Goal: Task Accomplishment & Management: Manage account settings

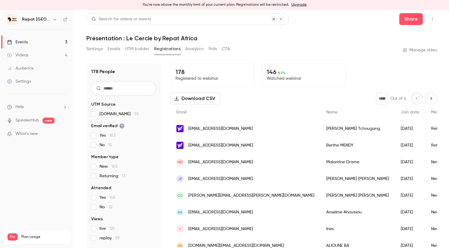
click at [26, 44] on div "Events" at bounding box center [17, 42] width 21 height 6
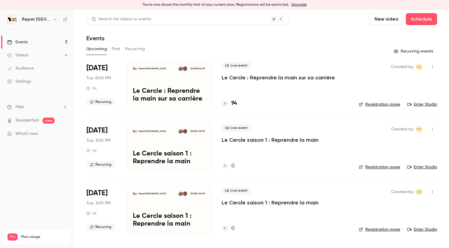
click at [246, 138] on p "Le Cercle saison 1 : Reprendre la main" at bounding box center [270, 139] width 97 height 7
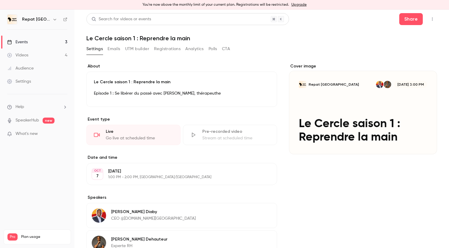
scroll to position [26, 0]
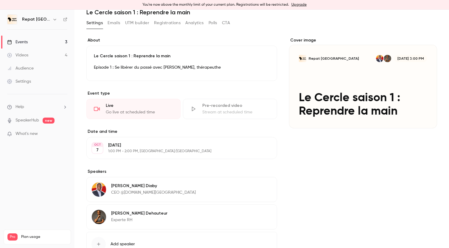
click at [264, 213] on button "Edit" at bounding box center [261, 214] width 22 height 10
drag, startPoint x: 121, startPoint y: 224, endPoint x: 69, endPoint y: 220, distance: 52.4
click at [69, 221] on div "**********" at bounding box center [224, 129] width 449 height 238
type input "*****"
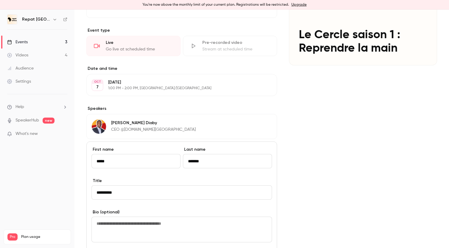
scroll to position [115, 0]
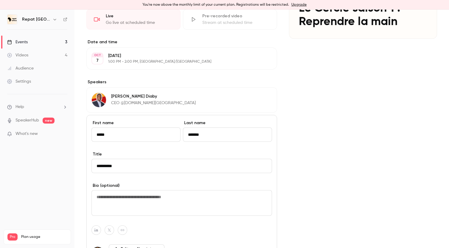
type input "*******"
drag, startPoint x: 122, startPoint y: 161, endPoint x: 132, endPoint y: 169, distance: 12.7
click at [132, 169] on input "**********" at bounding box center [182, 166] width 181 height 14
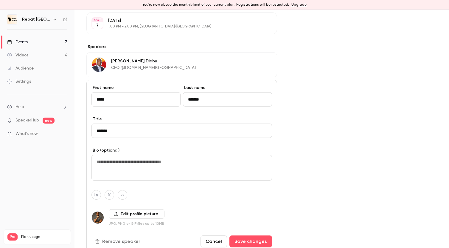
scroll to position [219, 0]
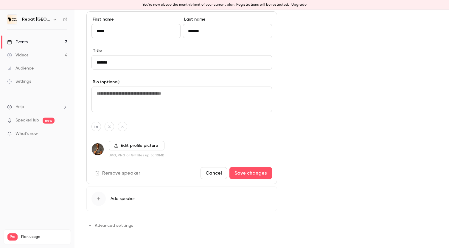
type input "*******"
click at [135, 142] on label "Edit profile picture" at bounding box center [137, 146] width 56 height 10
click at [0, 0] on input "Edit profile picture" at bounding box center [0, 0] width 0 height 0
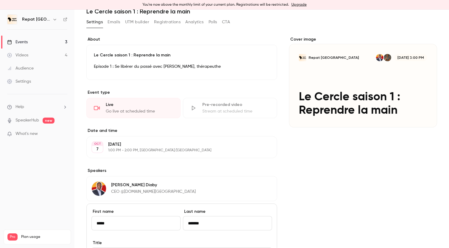
scroll to position [0, 0]
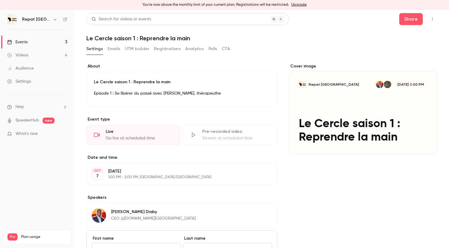
click at [254, 94] on icon "button" at bounding box center [253, 94] width 5 height 5
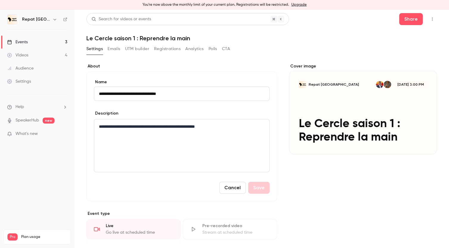
click at [132, 93] on input "**********" at bounding box center [182, 93] width 176 height 14
drag, startPoint x: 170, startPoint y: 93, endPoint x: 136, endPoint y: 94, distance: 34.6
click at [136, 94] on input "**********" at bounding box center [182, 93] width 176 height 14
type input "**********"
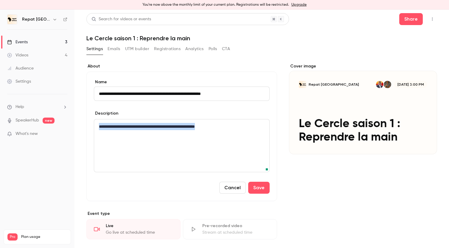
drag, startPoint x: 229, startPoint y: 125, endPoint x: 97, endPoint y: 126, distance: 132.7
click at [97, 126] on div "**********" at bounding box center [181, 145] width 175 height 52
click at [261, 188] on button "Save" at bounding box center [258, 188] width 21 height 12
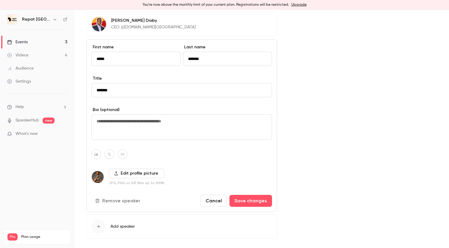
scroll to position [204, 0]
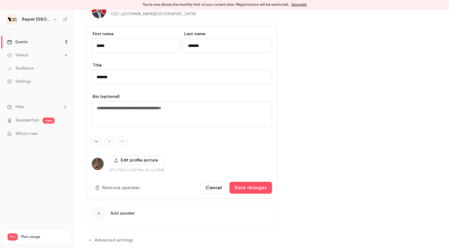
click at [129, 161] on label "Edit profile picture" at bounding box center [137, 160] width 56 height 10
click at [0, 0] on input "Edit profile picture" at bounding box center [0, 0] width 0 height 0
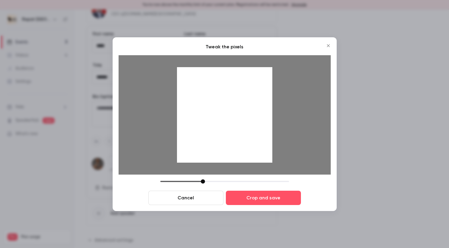
drag, startPoint x: 251, startPoint y: 150, endPoint x: 263, endPoint y: 158, distance: 14.6
click at [263, 158] on div at bounding box center [224, 114] width 95 height 95
click at [269, 199] on button "Crop and save" at bounding box center [263, 197] width 75 height 14
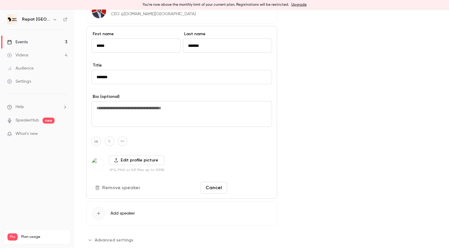
click at [248, 187] on button "Save changes" at bounding box center [251, 188] width 43 height 12
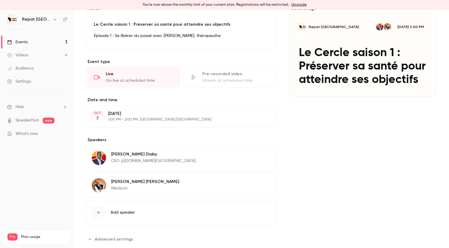
scroll to position [58, 0]
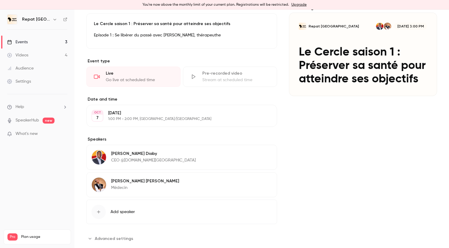
click at [261, 183] on button "Edit" at bounding box center [261, 182] width 22 height 10
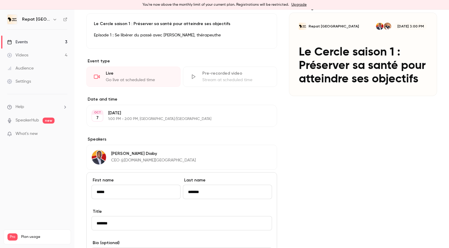
click at [131, 223] on input "*******" at bounding box center [182, 223] width 181 height 14
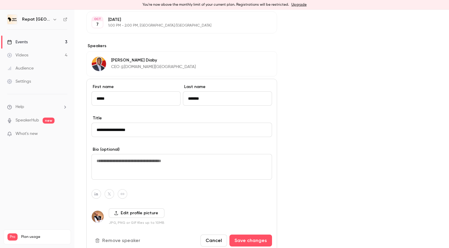
scroll to position [219, 0]
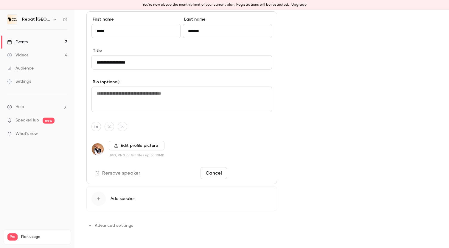
type input "**********"
click at [250, 171] on button "Save changes" at bounding box center [251, 173] width 43 height 12
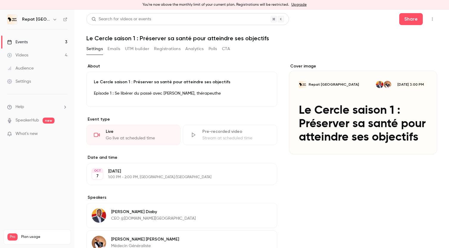
scroll to position [7, 0]
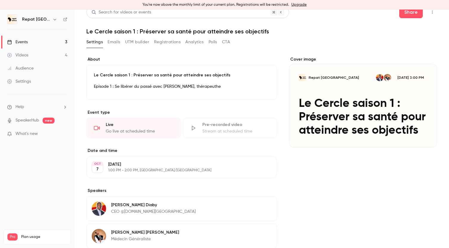
click at [31, 42] on link "Events 3" at bounding box center [37, 41] width 75 height 13
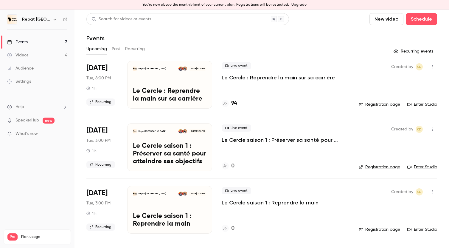
click at [117, 48] on button "Past" at bounding box center [116, 49] width 9 height 10
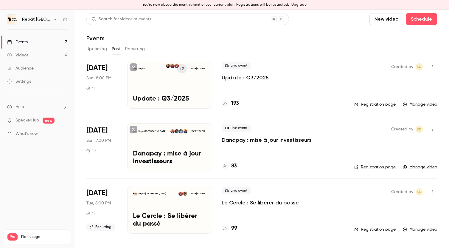
click at [154, 93] on div "Repat Africa +2 Sep 28, 8:00 PM Update : Q3/2025" at bounding box center [169, 85] width 85 height 48
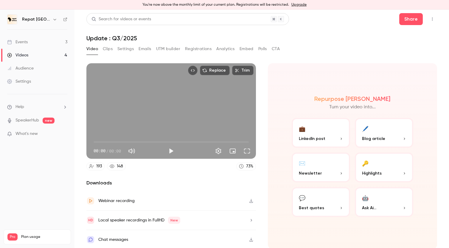
scroll to position [1, 0]
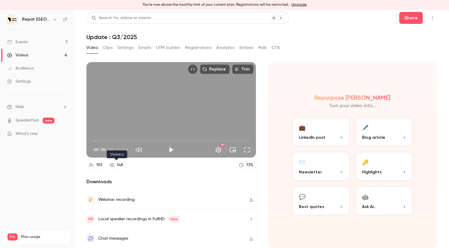
click at [119, 166] on div "148" at bounding box center [120, 165] width 6 height 6
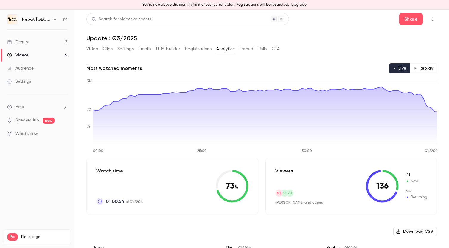
click at [380, 151] on icon "00:00 25:00 50:00 01:22:24 0 35 70 127" at bounding box center [261, 115] width 351 height 75
click at [29, 41] on link "Events 3" at bounding box center [37, 41] width 75 height 13
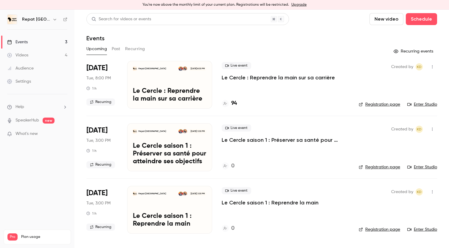
click at [28, 54] on div "Videos" at bounding box center [17, 55] width 21 height 6
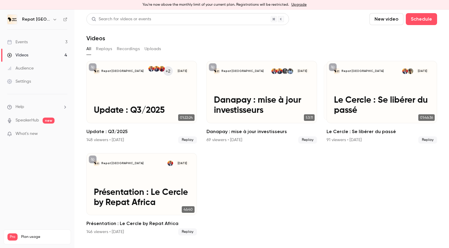
click at [57, 41] on link "Events 3" at bounding box center [37, 41] width 75 height 13
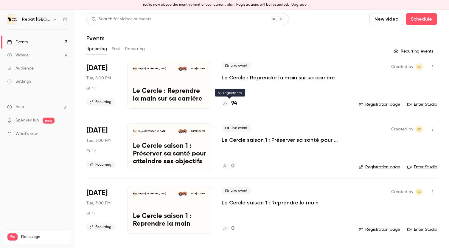
click at [234, 103] on h4 "94" at bounding box center [234, 103] width 6 height 8
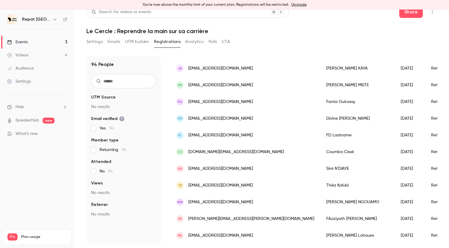
scroll to position [98, 0]
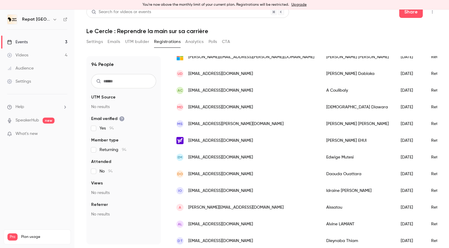
click at [33, 41] on link "Events 3" at bounding box center [37, 41] width 75 height 13
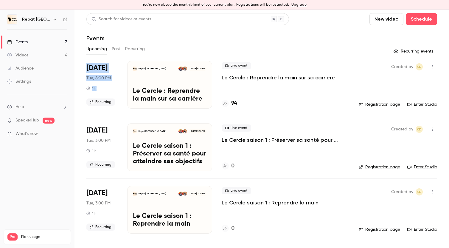
drag, startPoint x: 86, startPoint y: 67, endPoint x: 114, endPoint y: 95, distance: 40.5
click at [115, 95] on main "Search for videos or events New video Schedule Events Upcoming Past Recurring R…" at bounding box center [262, 129] width 375 height 238
click at [242, 77] on p "Le Cercle : Reprendre la main sur sa carrière" at bounding box center [278, 77] width 113 height 7
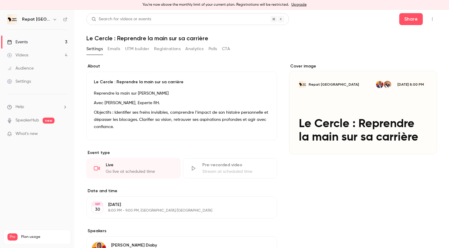
click at [433, 18] on icon "button" at bounding box center [432, 19] width 5 height 4
click at [408, 35] on div "Enter Studio" at bounding box center [409, 34] width 45 height 6
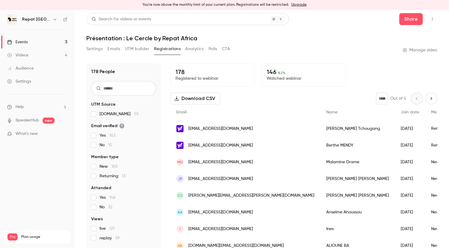
click at [40, 52] on link "Videos 4" at bounding box center [37, 55] width 75 height 13
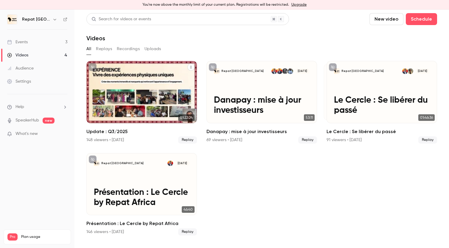
click at [101, 132] on h2 "Update : Q3/2025" at bounding box center [141, 131] width 111 height 7
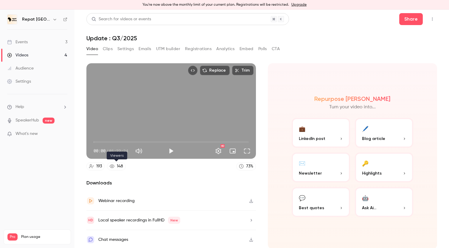
click at [118, 164] on div "148" at bounding box center [120, 166] width 6 height 6
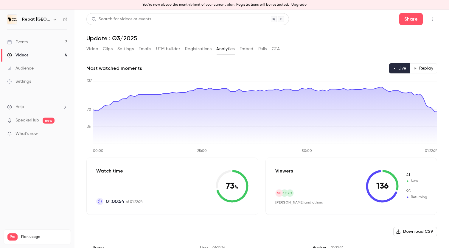
click at [93, 48] on button "Video" at bounding box center [92, 49] width 12 height 10
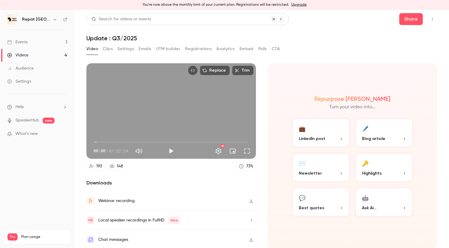
click at [172, 151] on button "Play" at bounding box center [171, 151] width 12 height 12
click at [173, 141] on span "00:00" at bounding box center [171, 142] width 155 height 10
click at [182, 141] on span "46:42" at bounding box center [171, 142] width 155 height 10
click at [187, 141] on span "49:24" at bounding box center [171, 142] width 155 height 10
click at [192, 141] on span "52:15" at bounding box center [171, 142] width 155 height 10
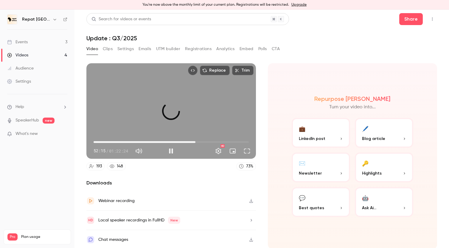
click at [196, 141] on span "54:09" at bounding box center [171, 142] width 155 height 10
click at [201, 141] on span "56:50" at bounding box center [171, 142] width 155 height 10
click at [205, 141] on span "56:51" at bounding box center [171, 142] width 155 height 10
click at [210, 141] on span "59:13" at bounding box center [171, 142] width 155 height 10
click at [213, 141] on span "01:01:45" at bounding box center [171, 142] width 155 height 10
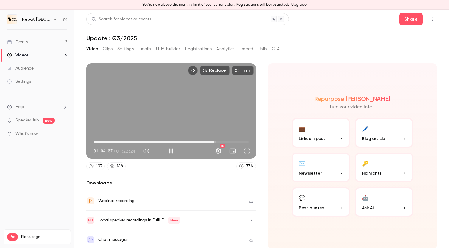
click at [215, 141] on span "01:04:07" at bounding box center [214, 142] width 2 height 2
click at [214, 142] on span "01:04:07" at bounding box center [214, 142] width 2 height 2
click at [213, 141] on span "01:03:39" at bounding box center [214, 142] width 2 height 2
click at [246, 151] on button "Full screen" at bounding box center [247, 151] width 12 height 12
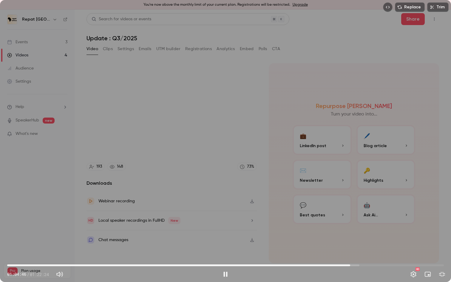
click at [339, 247] on span "01:04:46" at bounding box center [225, 265] width 436 height 10
click at [346, 247] on span "01:03:57" at bounding box center [225, 265] width 436 height 10
click at [347, 247] on span "01:03:57" at bounding box center [346, 265] width 2 height 2
click at [354, 247] on span "01:05:31" at bounding box center [225, 265] width 436 height 10
click at [363, 247] on span "01:05:32" at bounding box center [225, 265] width 436 height 10
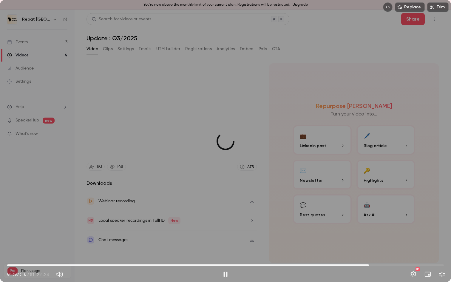
click at [369, 247] on span "01:08:17" at bounding box center [225, 265] width 436 height 10
click at [375, 247] on span "01:09:31" at bounding box center [225, 265] width 436 height 10
click at [384, 247] on span "01:09:32" at bounding box center [225, 265] width 436 height 10
click at [389, 247] on span "01:12:03" at bounding box center [225, 265] width 436 height 10
click at [394, 247] on span "01:12:03" at bounding box center [225, 265] width 436 height 10
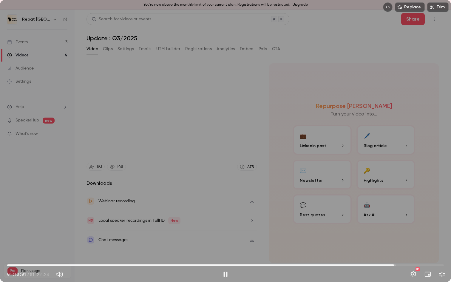
click at [399, 247] on span "01:13:01" at bounding box center [225, 265] width 436 height 10
click at [404, 247] on span "01:13:59" at bounding box center [225, 265] width 436 height 10
click at [414, 247] on span "01:16:47" at bounding box center [225, 265] width 436 height 10
click at [422, 247] on span "01:16:47" at bounding box center [225, 265] width 436 height 10
click at [376, 247] on span "01:09:41" at bounding box center [225, 265] width 436 height 10
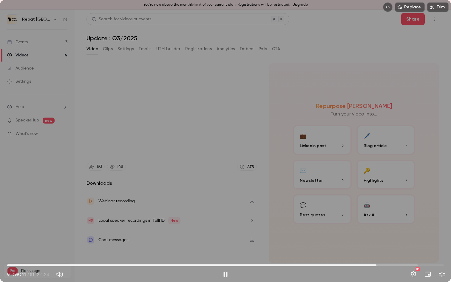
click at [363, 247] on span "01:09:41" at bounding box center [225, 265] width 436 height 10
click at [349, 247] on span "01:04:34" at bounding box center [225, 265] width 436 height 10
click at [349, 247] on span "01:04:30" at bounding box center [349, 265] width 2 height 2
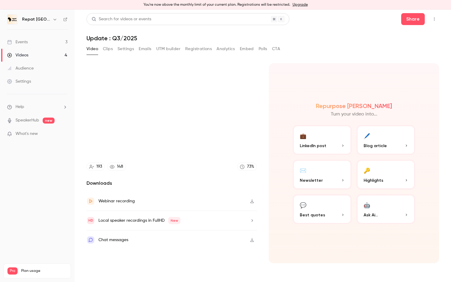
click at [348, 247] on video at bounding box center [225, 141] width 451 height 282
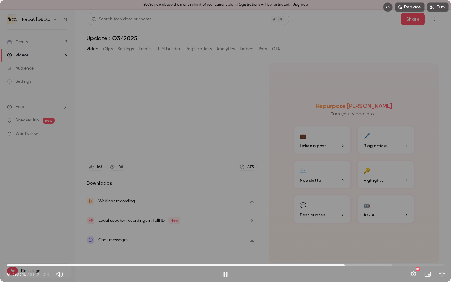
click at [344, 247] on span "01:03:40" at bounding box center [225, 265] width 436 height 10
click at [346, 247] on span "01:03:42" at bounding box center [345, 265] width 2 height 2
click at [348, 247] on span "01:04:20" at bounding box center [348, 265] width 2 height 2
click at [347, 247] on span "01:04:10" at bounding box center [347, 265] width 2 height 2
click at [347, 247] on span "01:04:07" at bounding box center [347, 265] width 2 height 2
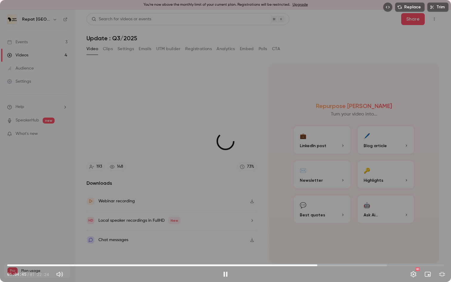
click at [317, 247] on span "58:32" at bounding box center [225, 265] width 436 height 10
click at [304, 247] on span "58:33" at bounding box center [225, 265] width 436 height 10
click at [292, 247] on span "53:42" at bounding box center [225, 265] width 436 height 10
click at [302, 247] on span "53:43" at bounding box center [225, 265] width 436 height 10
click at [311, 247] on span "57:09" at bounding box center [310, 265] width 2 height 2
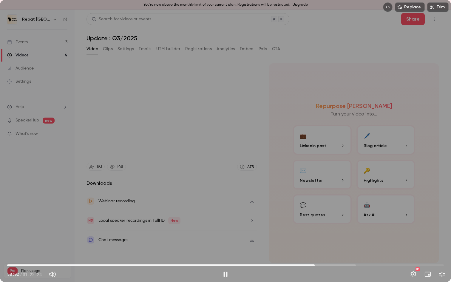
click at [314, 247] on span "58:02" at bounding box center [315, 265] width 2 height 2
click at [320, 247] on span "59:03" at bounding box center [225, 265] width 436 height 10
click at [323, 247] on span "59:11" at bounding box center [225, 265] width 436 height 10
click at [327, 247] on span "59:44" at bounding box center [225, 265] width 436 height 10
click at [332, 247] on span "01:00:28" at bounding box center [225, 265] width 436 height 10
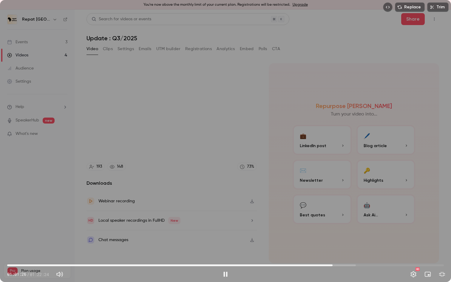
click at [337, 247] on span "01:01:26" at bounding box center [225, 265] width 436 height 10
click at [341, 247] on span "01:02:15" at bounding box center [225, 265] width 436 height 10
click at [343, 247] on span "01:03:08" at bounding box center [342, 265] width 2 height 2
click at [348, 247] on span "01:03:37" at bounding box center [225, 265] width 436 height 10
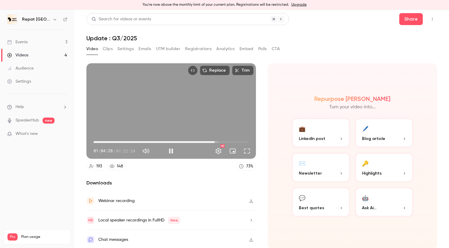
click at [211, 141] on span "01:04:28" at bounding box center [171, 142] width 155 height 10
click at [212, 141] on span "01:02:23" at bounding box center [211, 142] width 2 height 2
click at [140, 140] on span "24:23" at bounding box center [171, 142] width 155 height 10
click at [154, 141] on span "31:59" at bounding box center [171, 142] width 155 height 10
click at [169, 141] on span "40:03" at bounding box center [171, 142] width 155 height 10
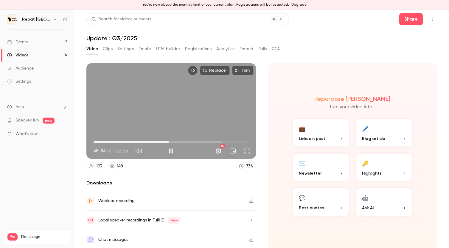
click at [118, 140] on span "40:04" at bounding box center [171, 142] width 155 height 10
click at [99, 142] on span "12:51" at bounding box center [171, 142] width 155 height 10
click at [104, 142] on span "02:42" at bounding box center [171, 142] width 155 height 10
click at [142, 123] on div "Replace Trim 05:42 05:42 / 01:22:24 HD" at bounding box center [171, 110] width 170 height 95
click at [140, 99] on div "Replace Trim 05:42 05:42 / 01:22:24 HD" at bounding box center [171, 110] width 170 height 95
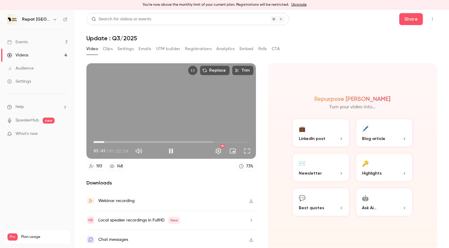
click at [155, 92] on div "Replace Trim 05:43 05:43 / 01:22:24 HD" at bounding box center [171, 110] width 170 height 95
type input "*****"
click at [33, 41] on link "Events 3" at bounding box center [37, 41] width 75 height 13
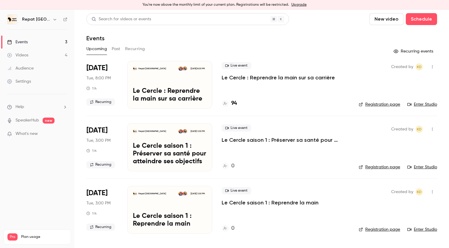
click at [432, 66] on icon "button" at bounding box center [432, 67] width 5 height 4
click at [261, 76] on div at bounding box center [224, 124] width 449 height 248
click at [274, 76] on p "Le Cercle : Reprendre la main sur sa carrière" at bounding box center [278, 77] width 113 height 7
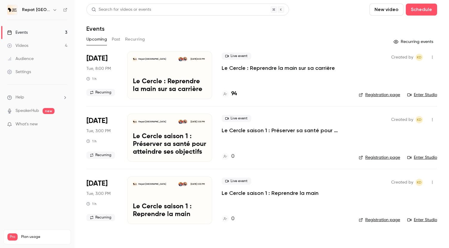
click at [433, 55] on icon "button" at bounding box center [432, 57] width 5 height 4
click at [403, 87] on div "Invite to Studio" at bounding box center [409, 88] width 45 height 6
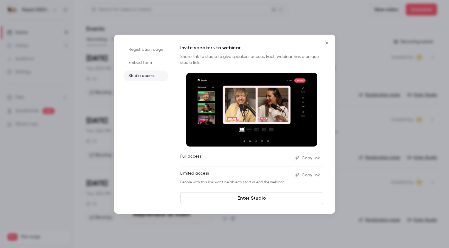
click at [310, 174] on button "Copy link" at bounding box center [307, 175] width 31 height 10
click at [326, 43] on icon "Close" at bounding box center [326, 43] width 7 height 5
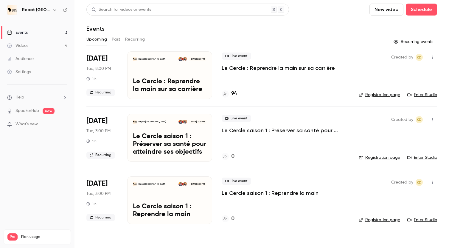
click at [258, 65] on p "Le Cercle : Reprendre la main sur sa carrière" at bounding box center [278, 67] width 113 height 7
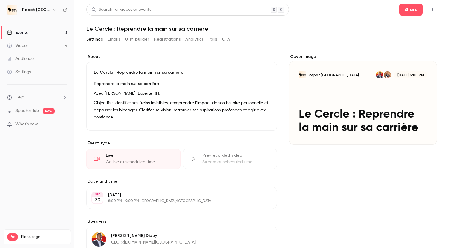
click at [433, 10] on icon "button" at bounding box center [432, 9] width 5 height 4
click at [417, 27] on div "Enter Studio" at bounding box center [409, 25] width 45 height 6
drag, startPoint x: 179, startPoint y: 61, endPoint x: 181, endPoint y: 53, distance: 7.5
click at [181, 54] on section "About Le Cercle : Reprendre la main sur sa carrière Reprendre la main sur sa ca…" at bounding box center [181, 92] width 191 height 77
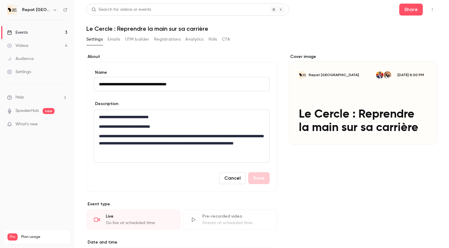
click at [32, 31] on link "Events 3" at bounding box center [37, 32] width 75 height 13
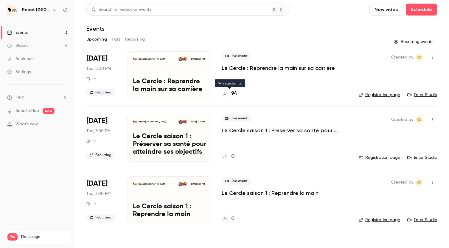
click at [235, 93] on h4 "94" at bounding box center [234, 94] width 6 height 8
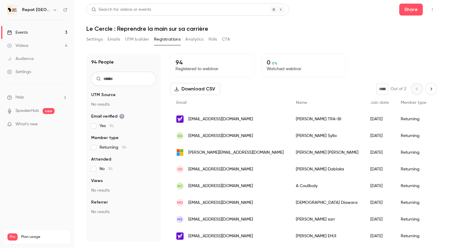
click at [136, 85] on input "text" at bounding box center [123, 79] width 65 height 14
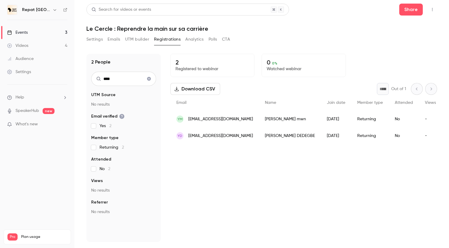
type input "****"
click at [214, 119] on span "yann.mwn@gmail.com" at bounding box center [220, 119] width 65 height 6
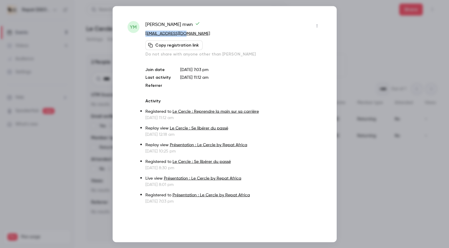
drag, startPoint x: 190, startPoint y: 34, endPoint x: 143, endPoint y: 34, distance: 46.5
click at [143, 34] on div "ym yann mwn yann.mwn@gmail.com Copy registration link Do not share with anyone …" at bounding box center [225, 112] width 194 height 183
copy link "yann.mwn@gmail.com"
click at [92, 26] on div at bounding box center [224, 124] width 449 height 248
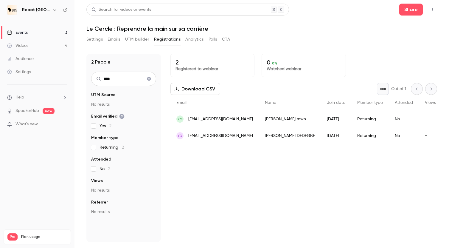
click at [46, 30] on link "Events 3" at bounding box center [37, 32] width 75 height 13
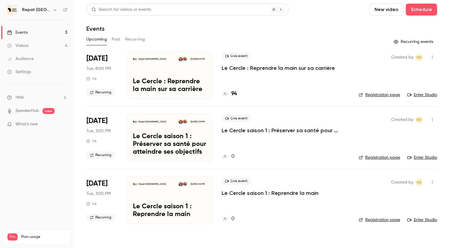
click at [247, 62] on div "Live event Le Cercle : Reprendre la main sur sa carrière" at bounding box center [286, 61] width 128 height 19
click at [247, 68] on p "Le Cercle : Reprendre la main sur sa carrière" at bounding box center [278, 67] width 113 height 7
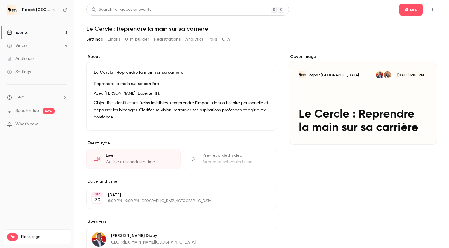
click at [41, 29] on link "Events 3" at bounding box center [37, 32] width 75 height 13
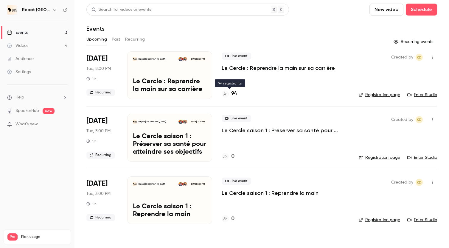
click at [232, 92] on h4 "94" at bounding box center [234, 94] width 6 height 8
click at [237, 66] on p "Le Cercle : Reprendre la main sur sa carrière" at bounding box center [278, 67] width 113 height 7
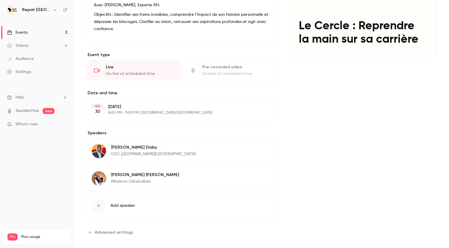
scroll to position [95, 0]
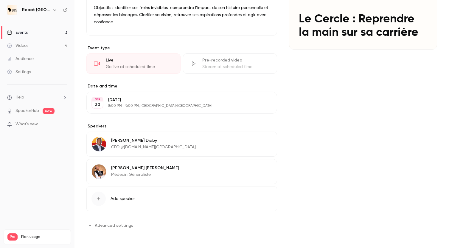
click at [255, 168] on icon "button" at bounding box center [255, 168] width 5 height 5
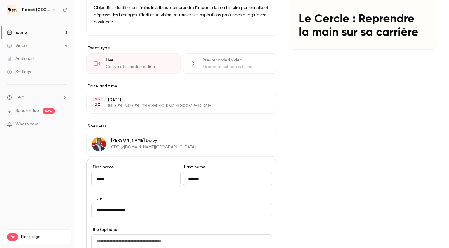
drag, startPoint x: 106, startPoint y: 177, endPoint x: 70, endPoint y: 177, distance: 35.8
click at [71, 177] on div "**********" at bounding box center [224, 124] width 449 height 248
type input "******"
type input "*********"
drag, startPoint x: 139, startPoint y: 209, endPoint x: 86, endPoint y: 207, distance: 52.8
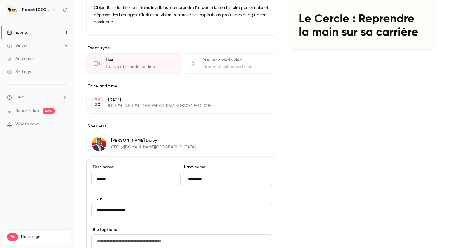
click at [86, 207] on main "**********" at bounding box center [262, 124] width 375 height 248
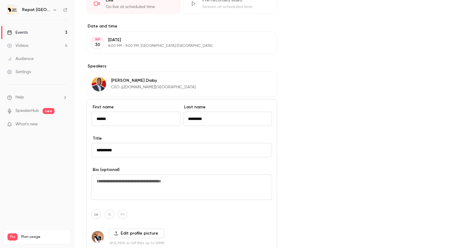
scroll to position [173, 0]
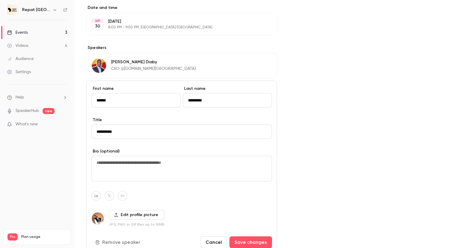
type input "**********"
click at [127, 213] on label "Edit profile picture" at bounding box center [137, 215] width 56 height 10
click at [0, 0] on input "Edit profile picture" at bounding box center [0, 0] width 0 height 0
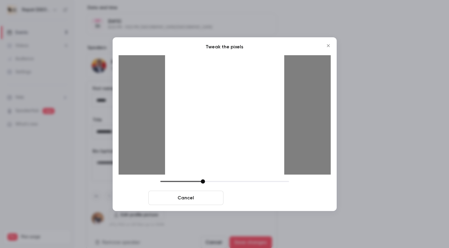
click at [255, 196] on button "Crop and save" at bounding box center [263, 197] width 75 height 14
click at [258, 194] on button "Crop and save" at bounding box center [263, 197] width 75 height 14
click at [266, 191] on button "Crop and save" at bounding box center [263, 197] width 75 height 14
click at [275, 200] on button "Crop and save" at bounding box center [263, 197] width 75 height 14
click at [267, 197] on button "Crop and save" at bounding box center [263, 197] width 75 height 14
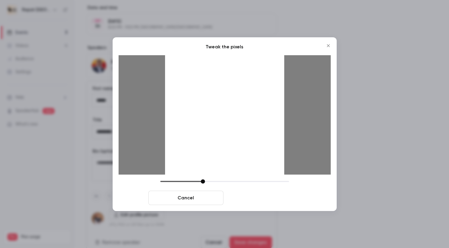
click at [267, 197] on button "Crop and save" at bounding box center [263, 197] width 75 height 14
click at [329, 46] on icon "Close" at bounding box center [328, 45] width 3 height 3
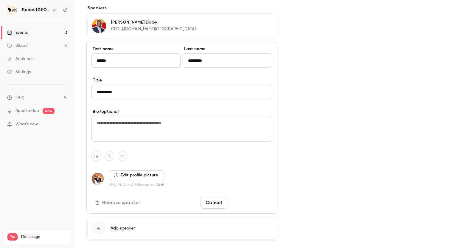
click at [252, 201] on button "Save changes" at bounding box center [251, 202] width 43 height 12
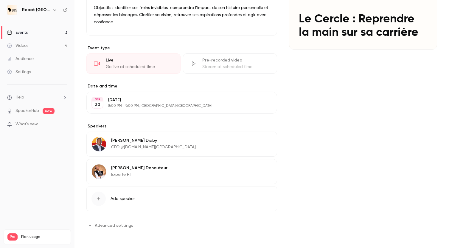
click at [257, 168] on icon "button" at bounding box center [255, 169] width 4 height 4
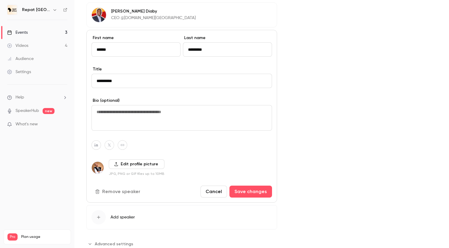
scroll to position [238, 0]
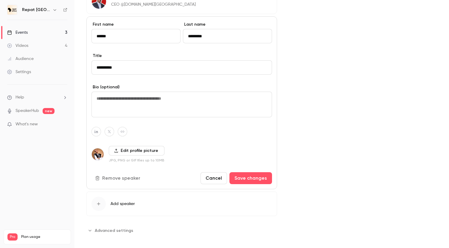
click at [137, 150] on label "Edit profile picture" at bounding box center [137, 151] width 56 height 10
click at [0, 0] on input "Edit profile picture" at bounding box center [0, 0] width 0 height 0
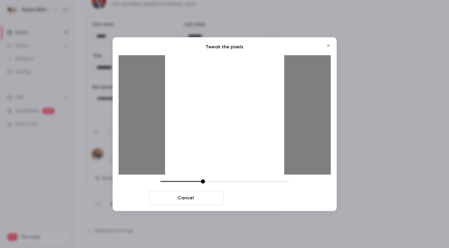
click at [261, 196] on button "Crop and save" at bounding box center [263, 197] width 75 height 14
drag, startPoint x: 207, startPoint y: 158, endPoint x: 205, endPoint y: 134, distance: 24.5
click at [205, 133] on div at bounding box center [224, 114] width 119 height 119
drag, startPoint x: 203, startPoint y: 181, endPoint x: 199, endPoint y: 181, distance: 3.3
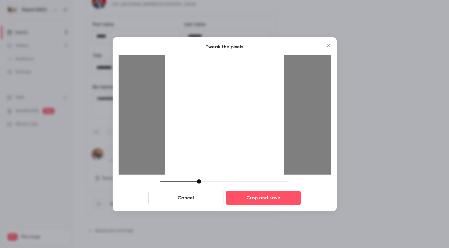
click at [199, 181] on div at bounding box center [199, 181] width 4 height 4
click at [263, 200] on button "Crop and save" at bounding box center [263, 197] width 75 height 14
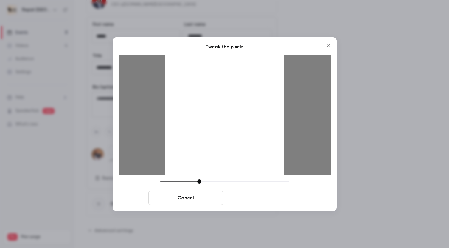
click at [263, 200] on button "Crop and save" at bounding box center [263, 197] width 75 height 14
click at [327, 42] on button "Close" at bounding box center [329, 46] width 12 height 12
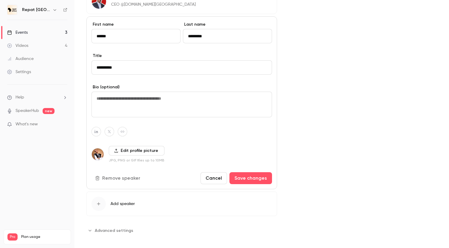
scroll to position [243, 0]
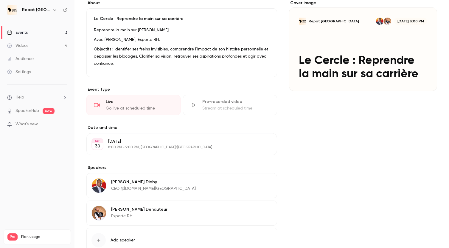
scroll to position [95, 0]
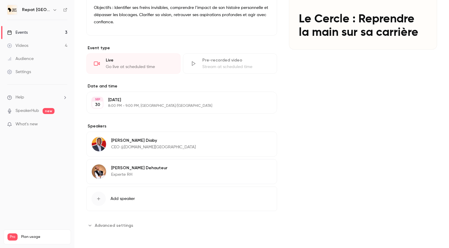
click at [140, 169] on p "[PERSON_NAME]" at bounding box center [139, 168] width 56 height 6
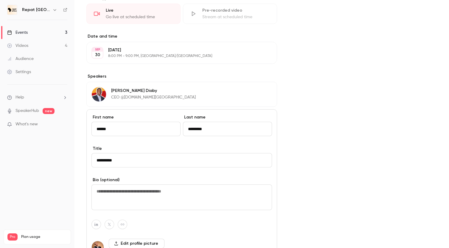
scroll to position [243, 0]
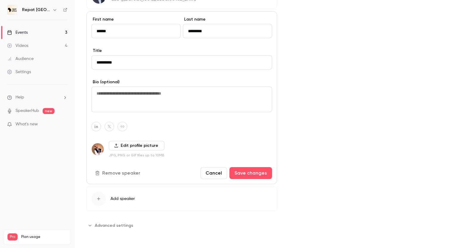
click at [122, 170] on button "Remove speaker" at bounding box center [119, 173] width 54 height 12
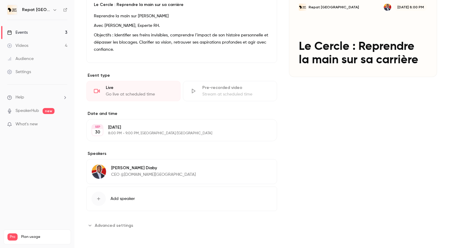
click at [150, 198] on button "Add speaker" at bounding box center [181, 198] width 191 height 24
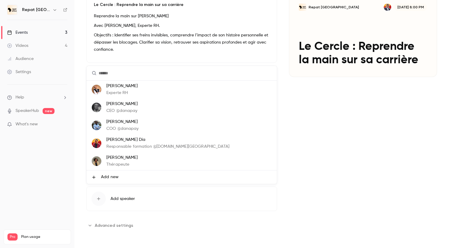
click at [119, 176] on li "Add new" at bounding box center [182, 176] width 190 height 13
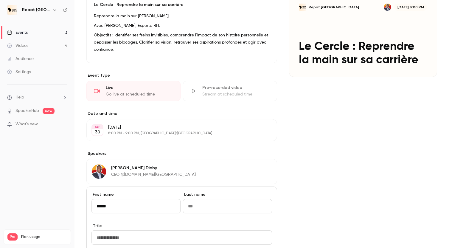
type input "******"
type input "*********"
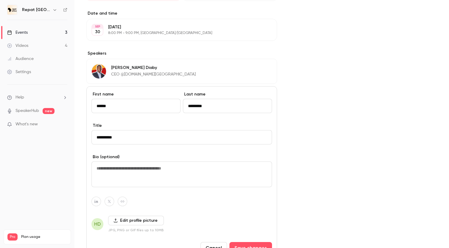
scroll to position [169, 0]
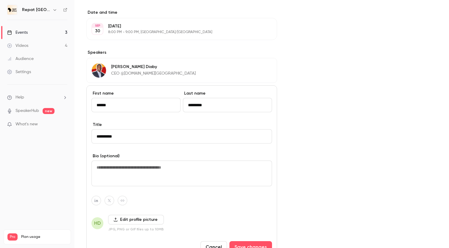
type input "**********"
click at [117, 221] on label "Edit profile picture" at bounding box center [136, 220] width 56 height 10
click at [0, 0] on input "Edit profile picture" at bounding box center [0, 0] width 0 height 0
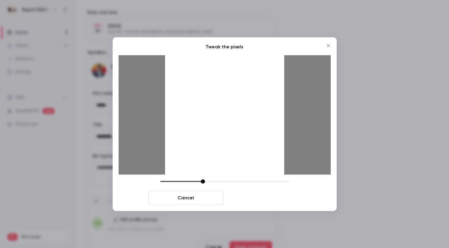
click at [269, 197] on button "Crop and save" at bounding box center [263, 197] width 75 height 14
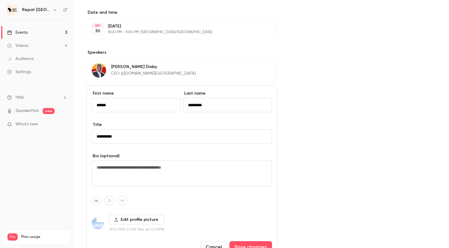
click at [269, 197] on div at bounding box center [182, 201] width 181 height 10
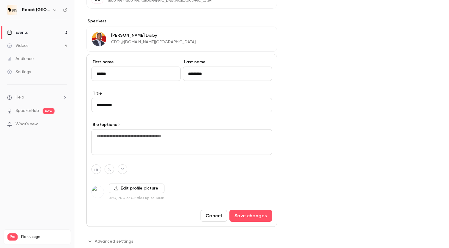
click at [246, 208] on div "**********" at bounding box center [181, 140] width 191 height 173
click at [246, 215] on button "Save changes" at bounding box center [251, 216] width 43 height 12
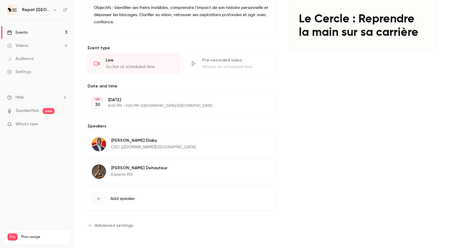
scroll to position [95, 0]
